Goal: Communication & Community: Answer question/provide support

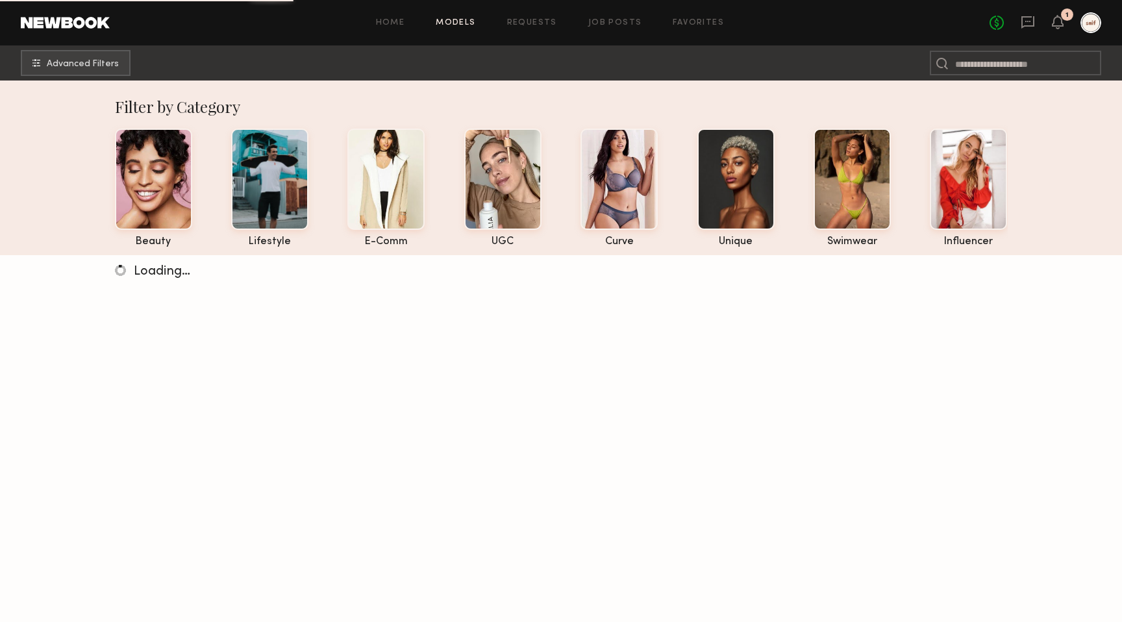
click at [1027, 14] on div "No fees up to $5,000 1" at bounding box center [1046, 22] width 112 height 21
click at [1028, 27] on icon at bounding box center [1028, 22] width 14 height 14
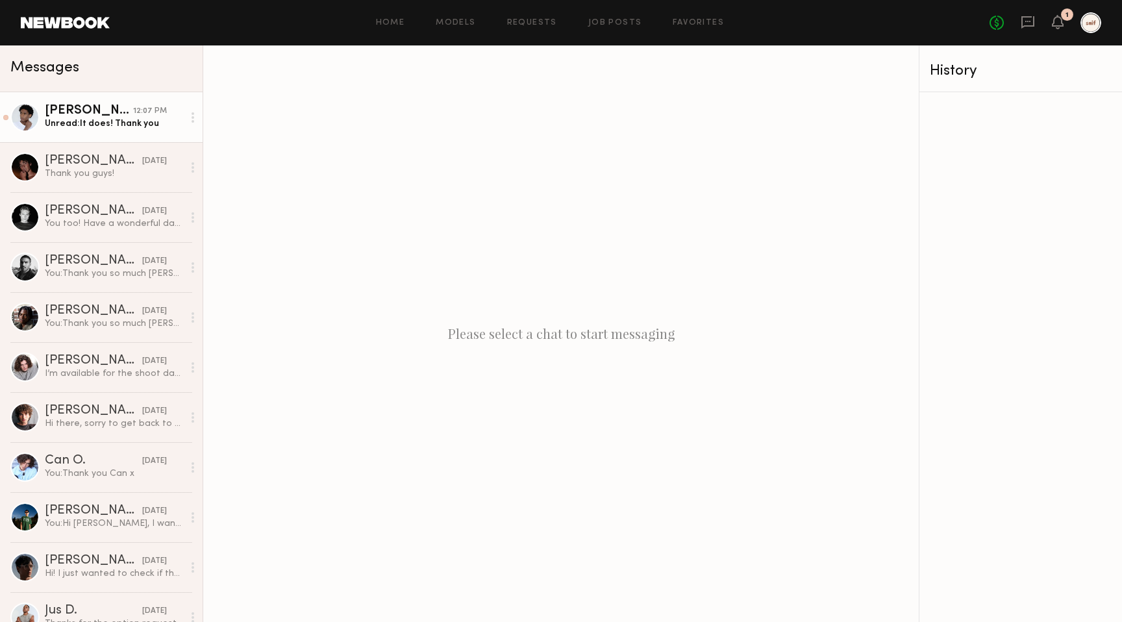
click at [148, 120] on div "Unread: It does! Thank you" at bounding box center [114, 124] width 138 height 12
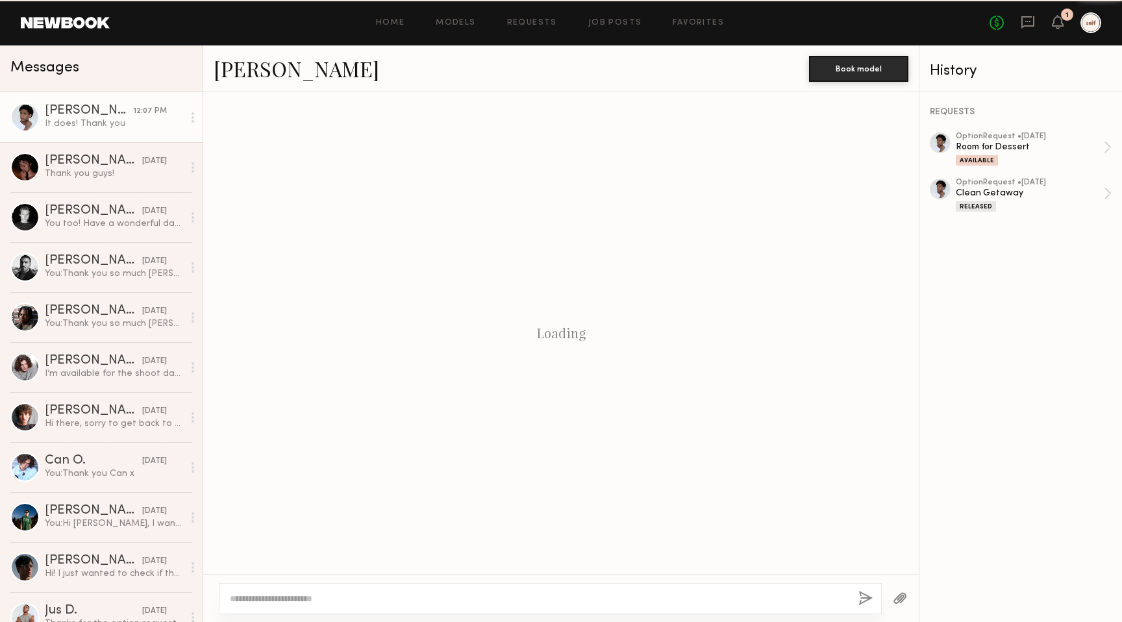
scroll to position [292, 0]
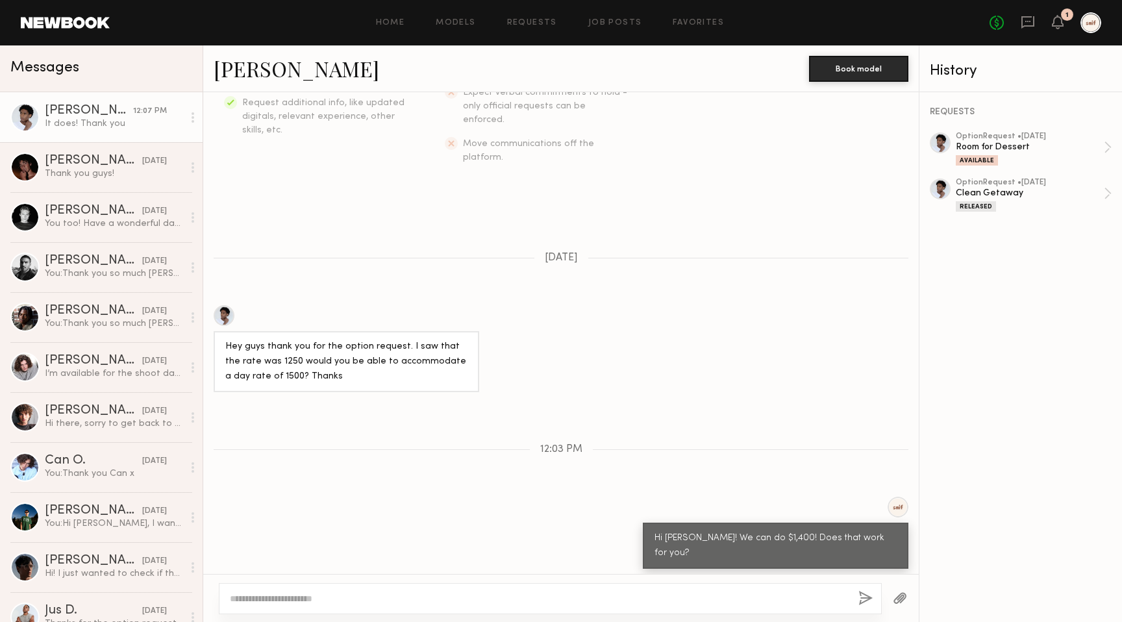
click at [364, 600] on textarea at bounding box center [539, 598] width 618 height 13
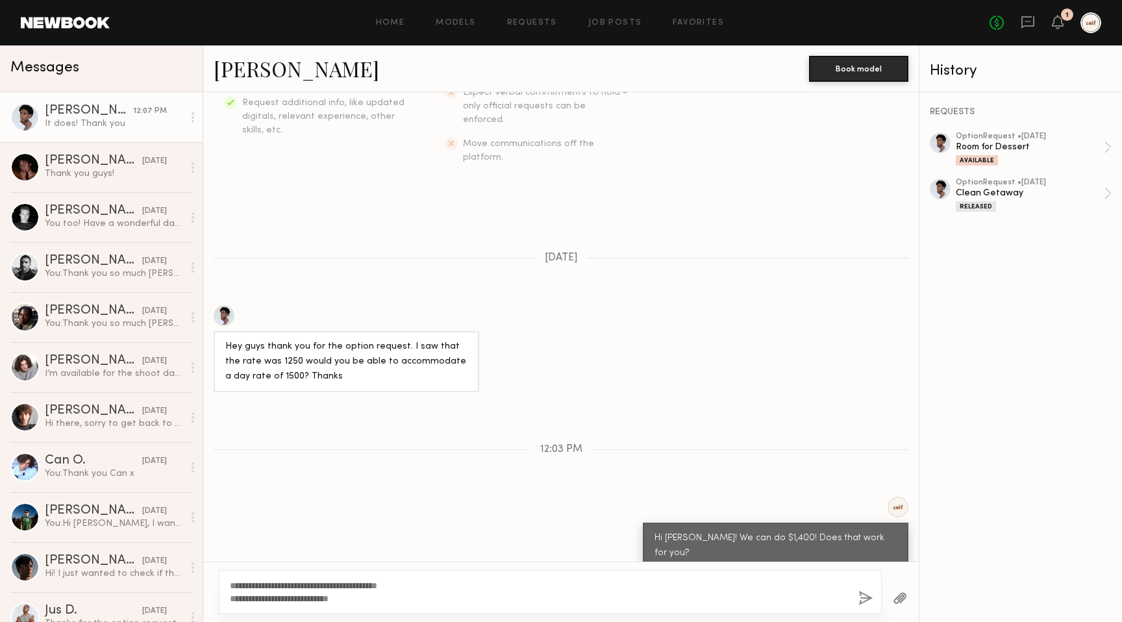
type textarea "**********"
click at [864, 598] on button "button" at bounding box center [866, 599] width 14 height 16
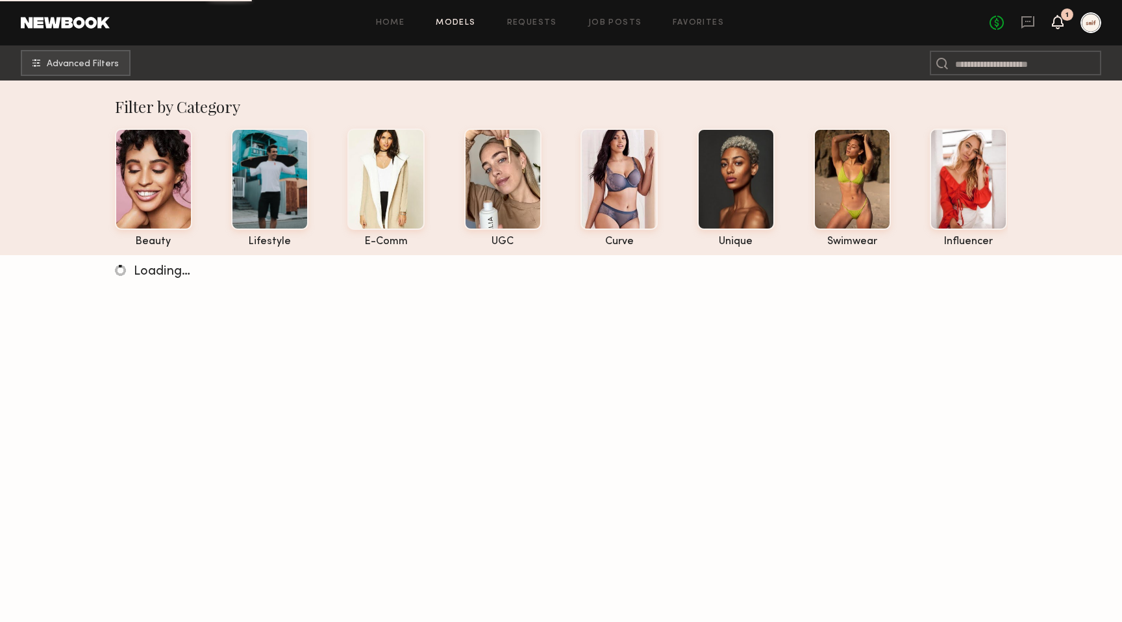
click at [1056, 24] on icon at bounding box center [1058, 21] width 10 height 9
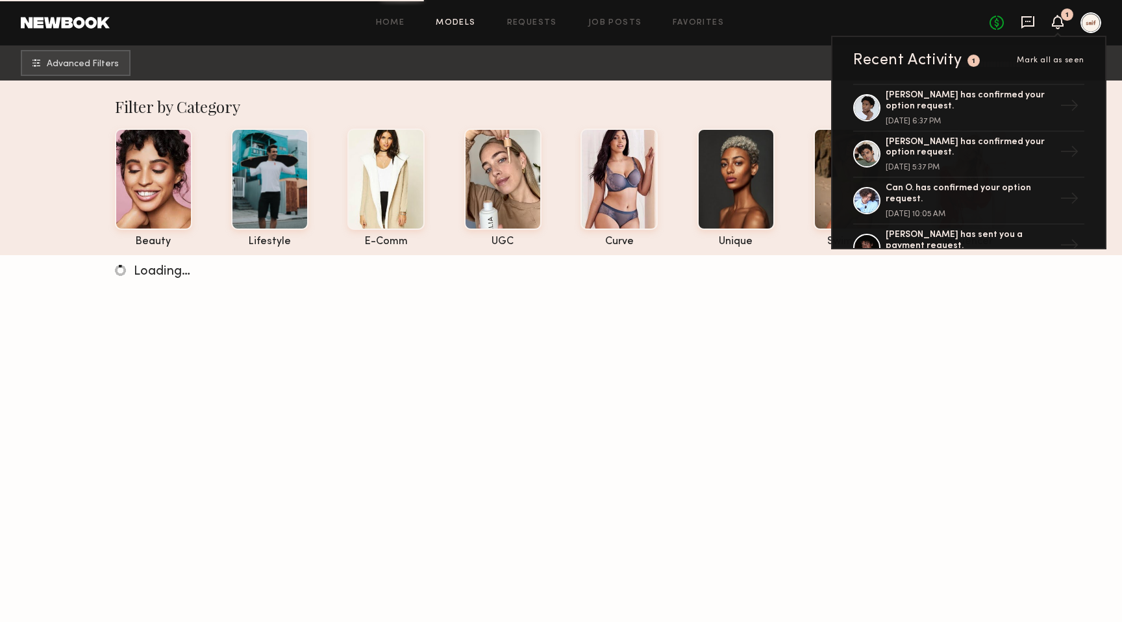
click at [1026, 19] on icon at bounding box center [1028, 22] width 14 height 14
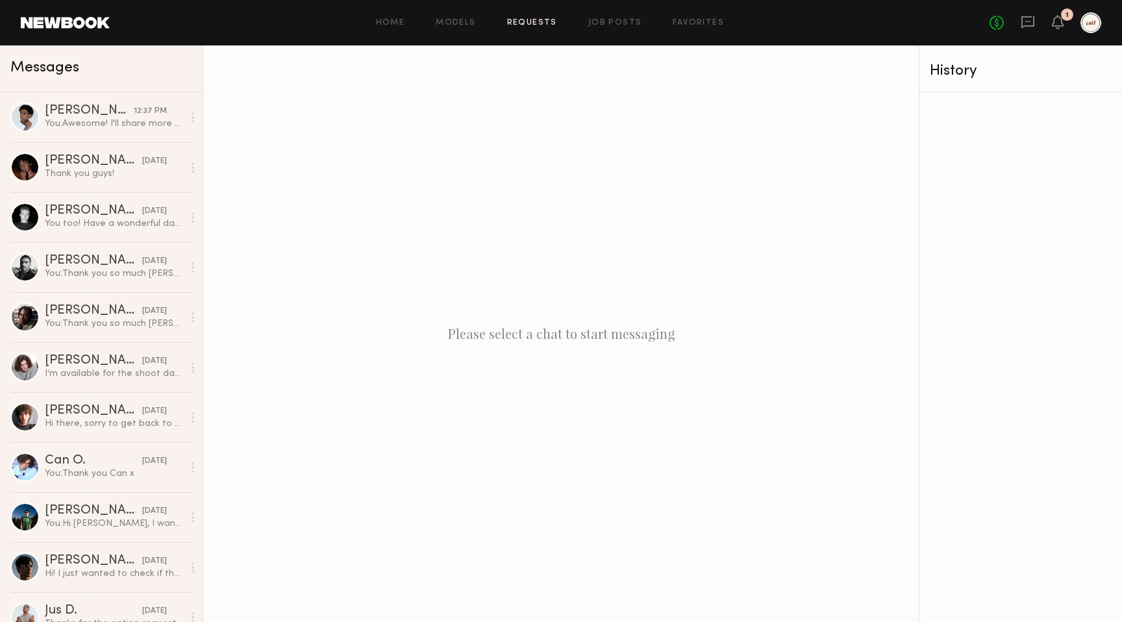
click at [538, 19] on link "Requests" at bounding box center [532, 23] width 50 height 8
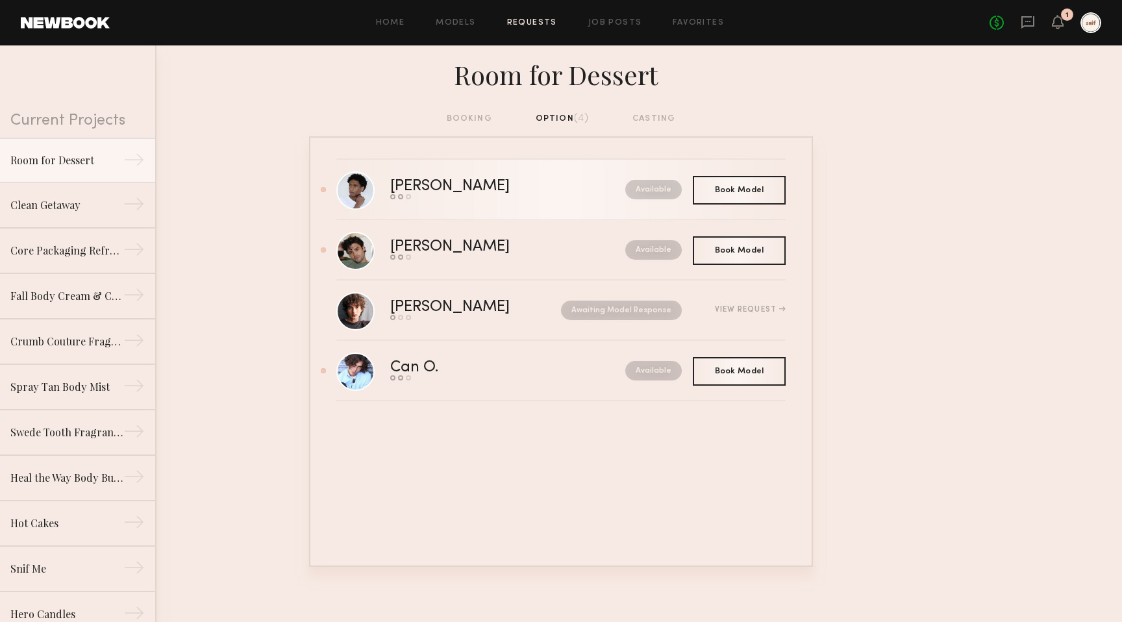
click at [425, 189] on div "[PERSON_NAME]" at bounding box center [478, 186] width 177 height 15
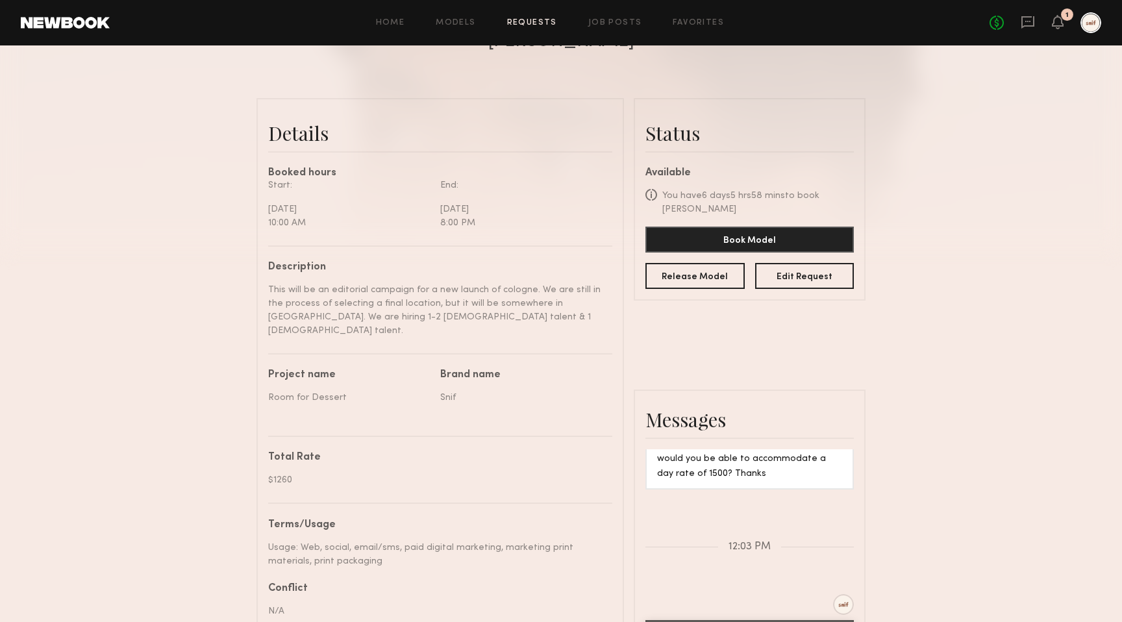
scroll to position [405, 0]
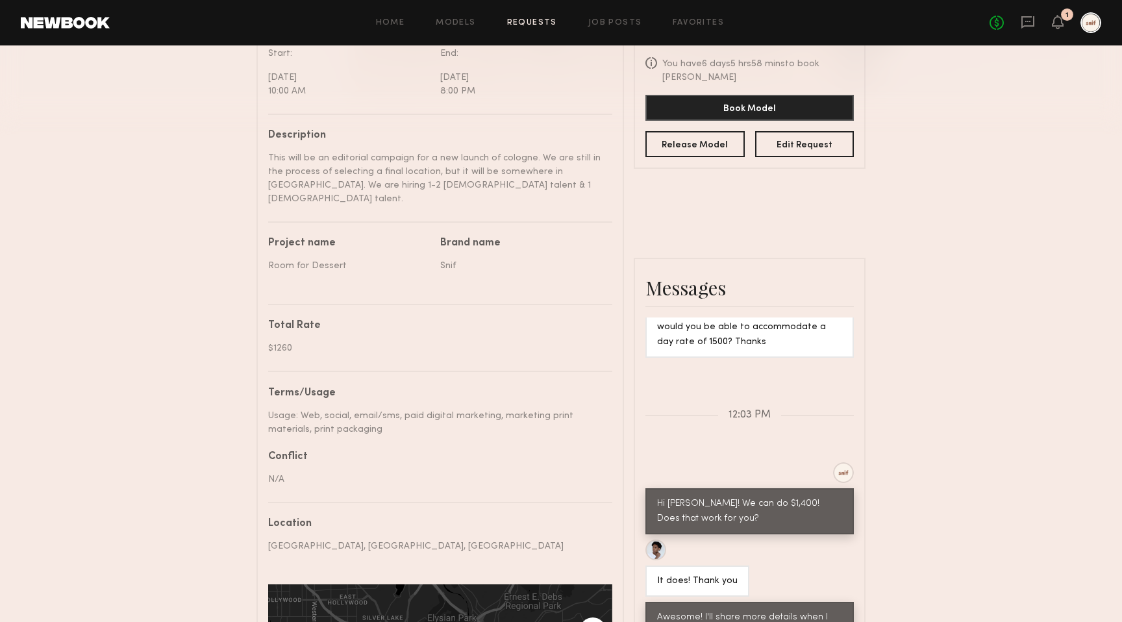
drag, startPoint x: 335, startPoint y: 412, endPoint x: 301, endPoint y: 399, distance: 36.2
click at [301, 409] on div "Usage: Web, social, email/sms, paid digital marketing, marketing print material…" at bounding box center [435, 422] width 335 height 27
copy div "Web, social, email/sms, paid digital marketing, marketing print materials, prin…"
